Goal: Task Accomplishment & Management: Manage account settings

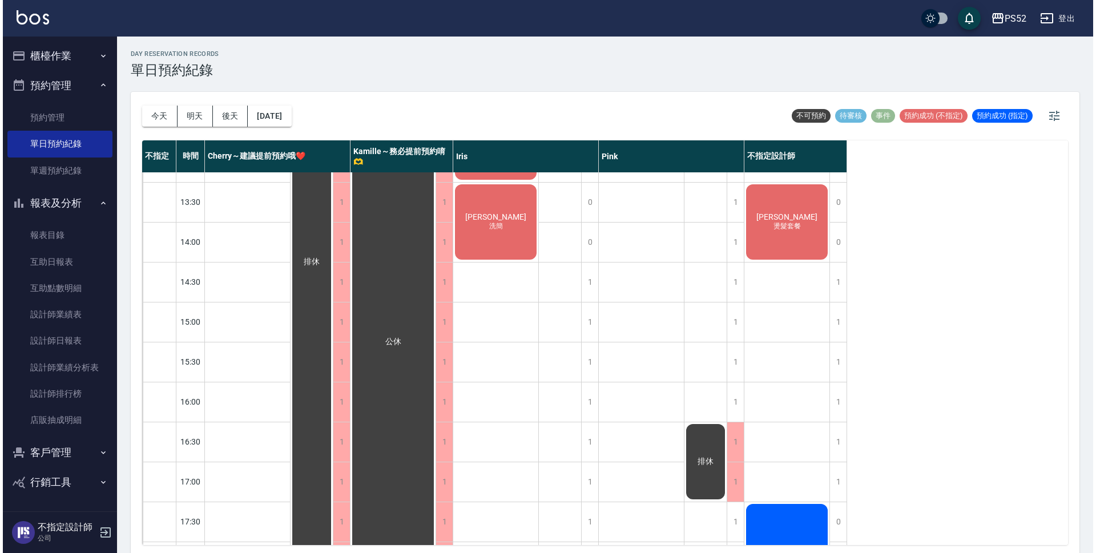
scroll to position [209, 0]
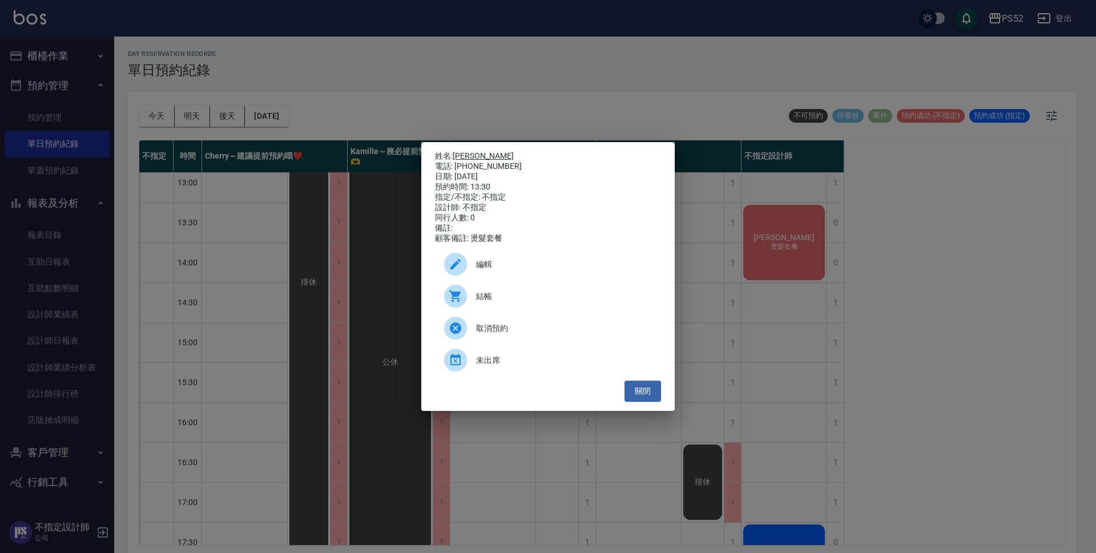
click at [467, 151] on link "[PERSON_NAME]" at bounding box center [483, 155] width 61 height 9
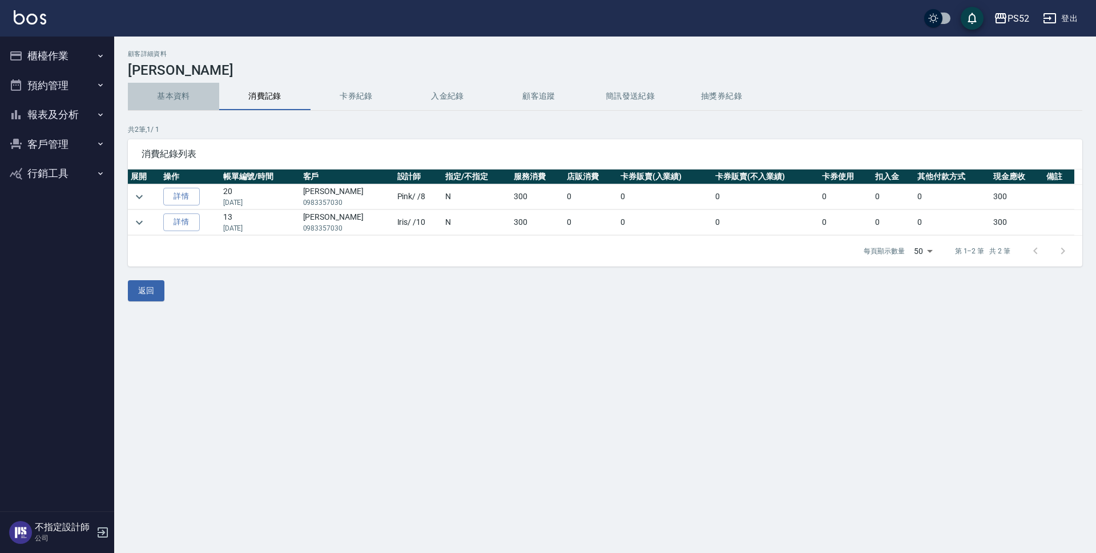
click at [178, 90] on button "基本資料" at bounding box center [173, 96] width 91 height 27
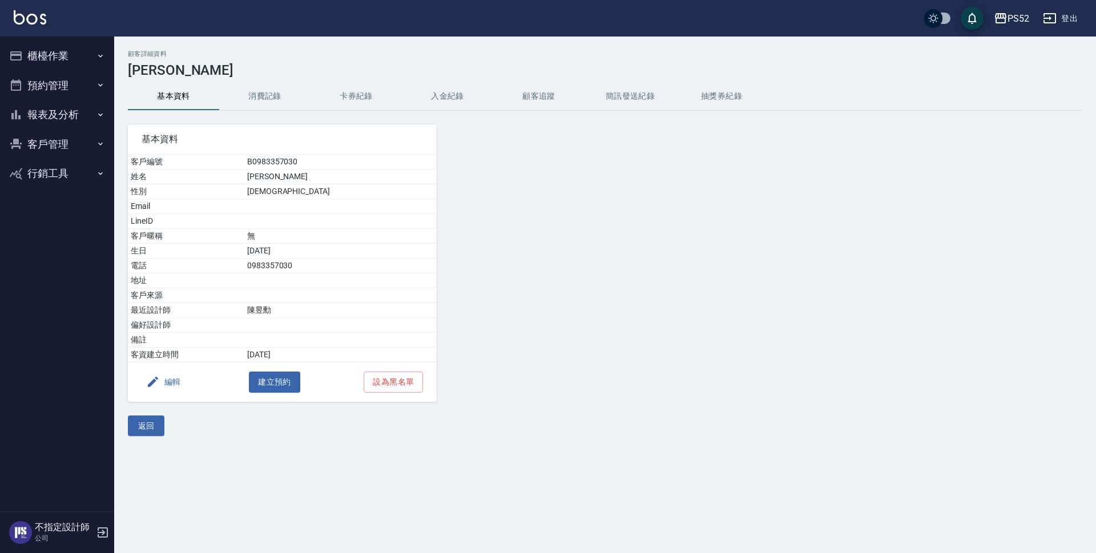
click at [180, 377] on button "編輯" at bounding box center [164, 381] width 44 height 21
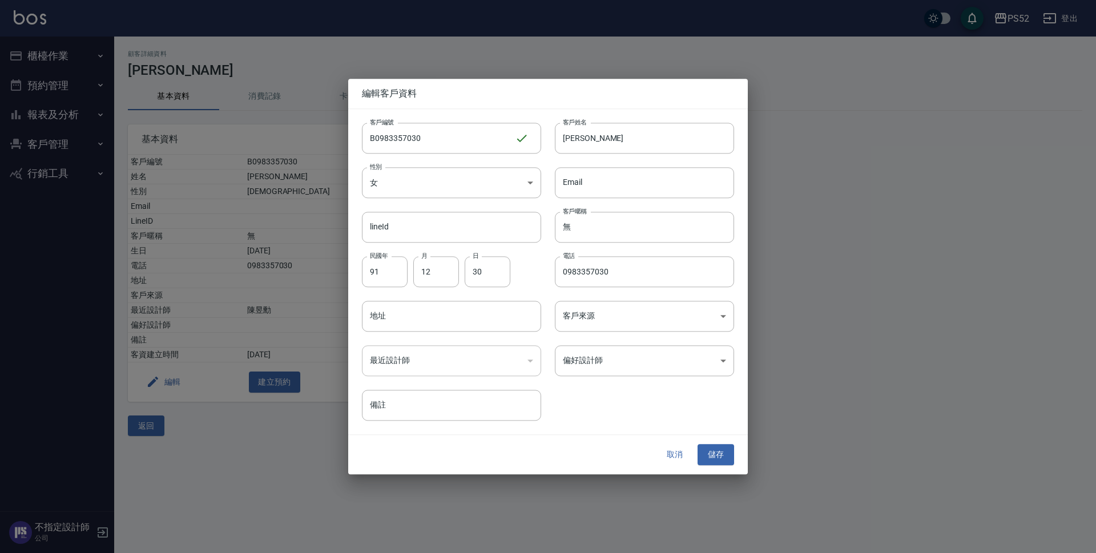
click at [677, 453] on button "取消" at bounding box center [674, 455] width 37 height 21
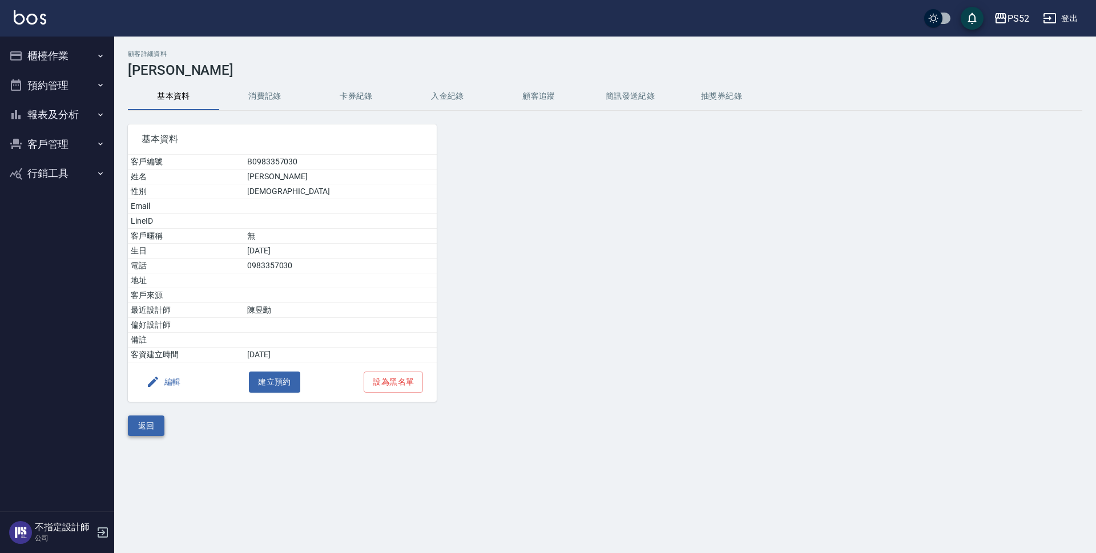
click at [141, 430] on button "返回" at bounding box center [146, 425] width 37 height 21
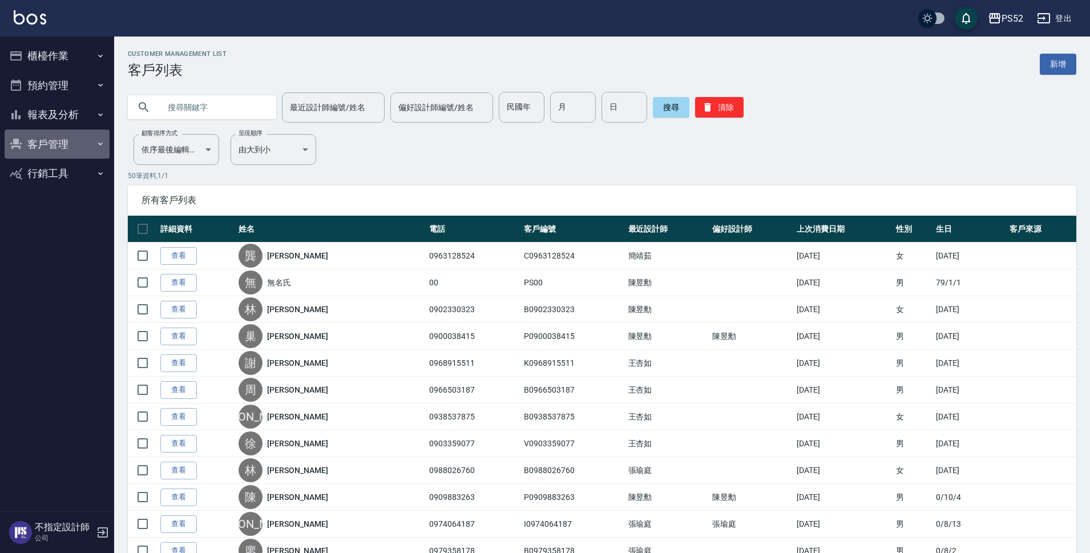
click at [49, 147] on button "客戶管理" at bounding box center [57, 145] width 105 height 30
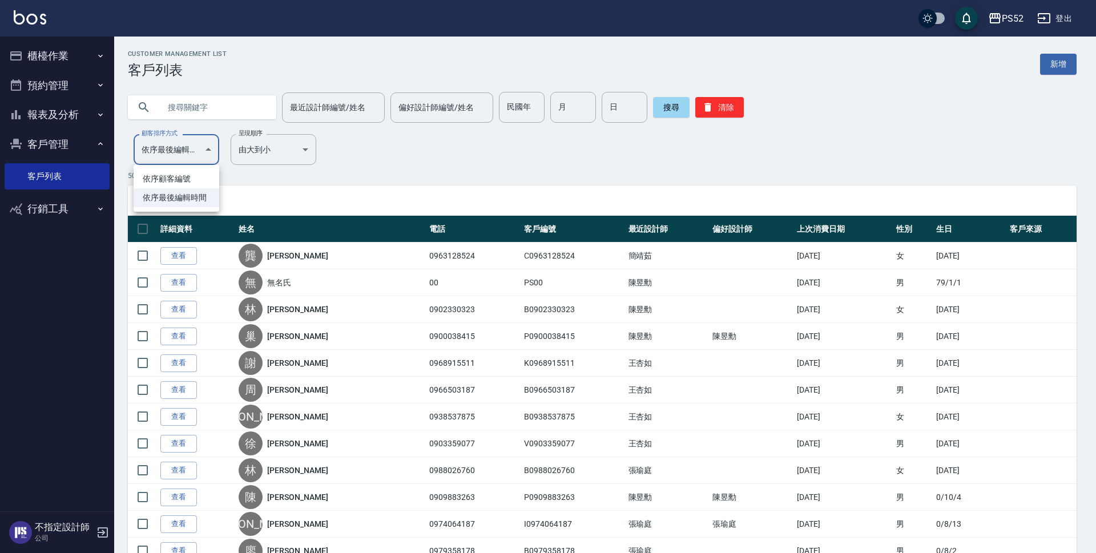
click at [181, 181] on li "依序顧客編號" at bounding box center [177, 178] width 86 height 19
type input "NO"
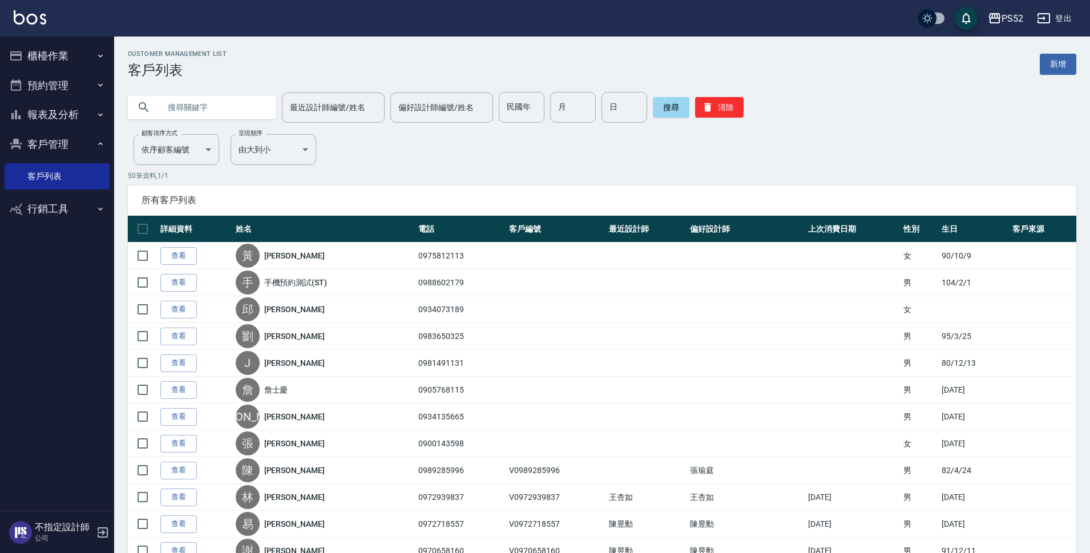
click at [177, 110] on input "text" at bounding box center [213, 107] width 107 height 31
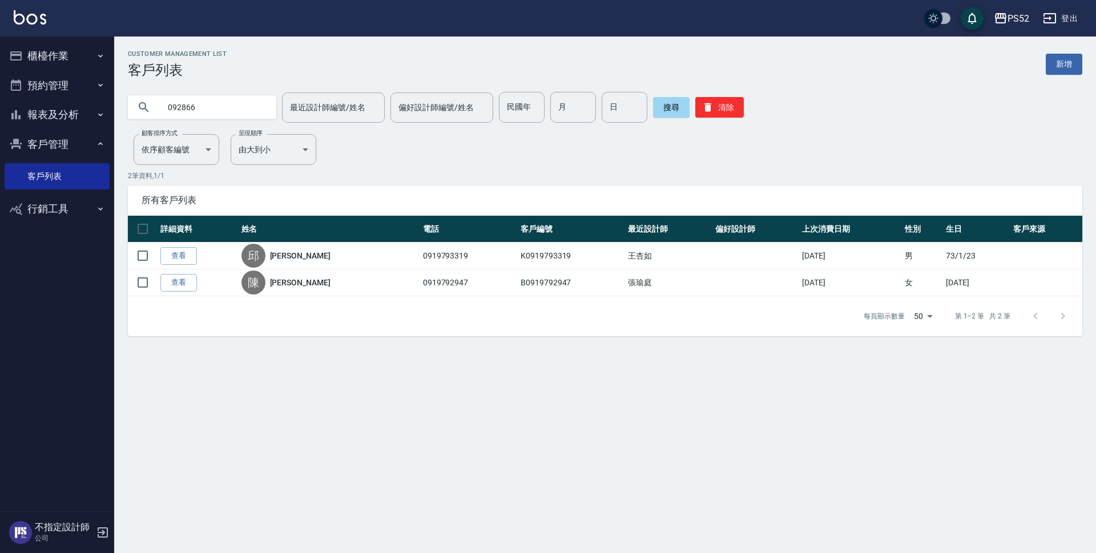
type input "092866"
